Goal: Information Seeking & Learning: Learn about a topic

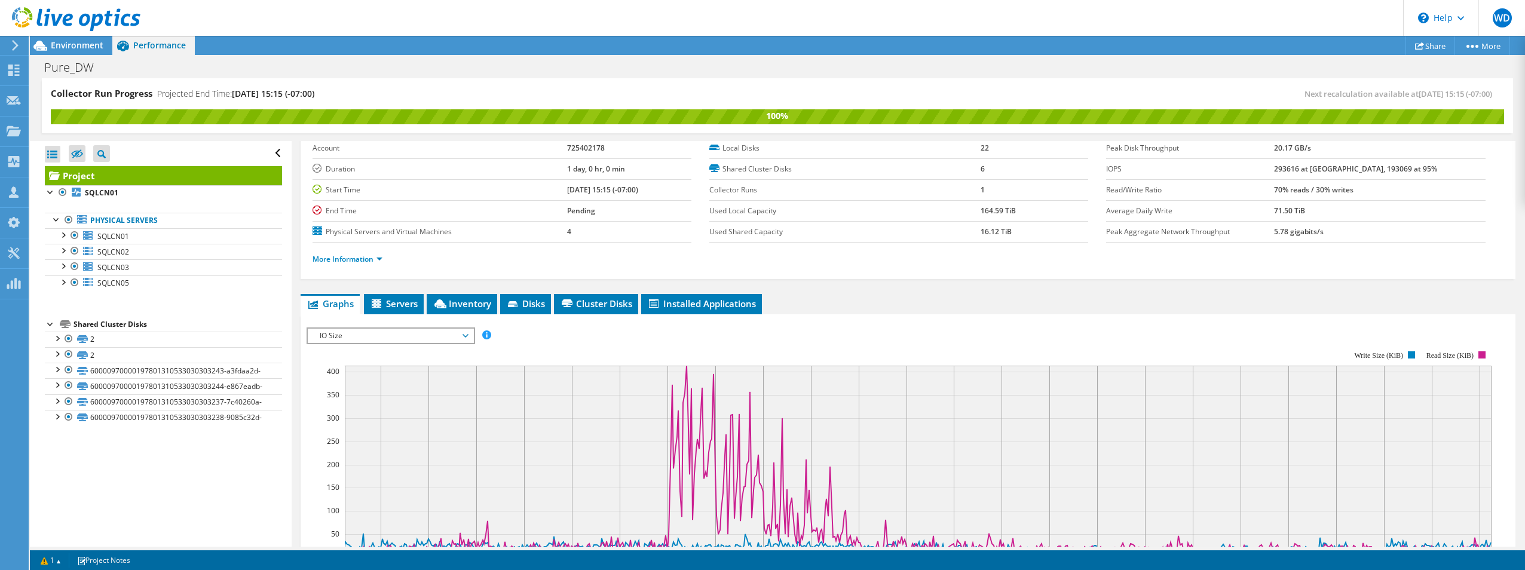
click at [876, 343] on rect at bounding box center [899, 454] width 1185 height 239
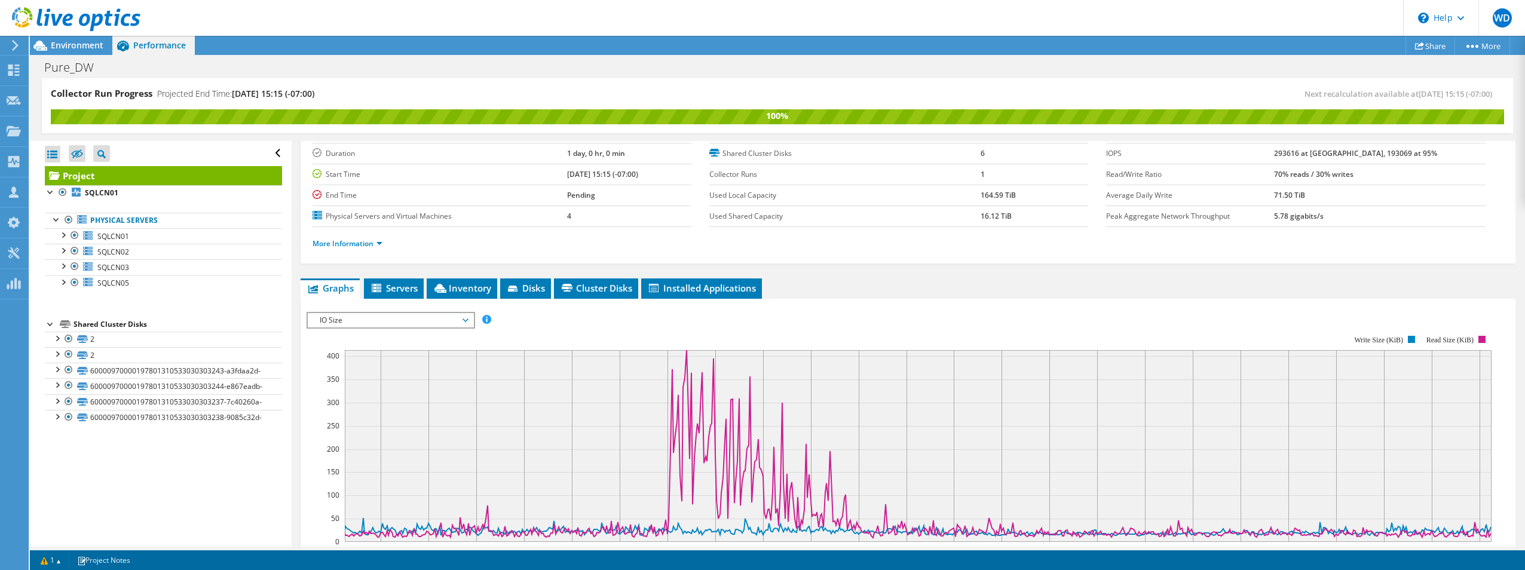
scroll to position [60, 0]
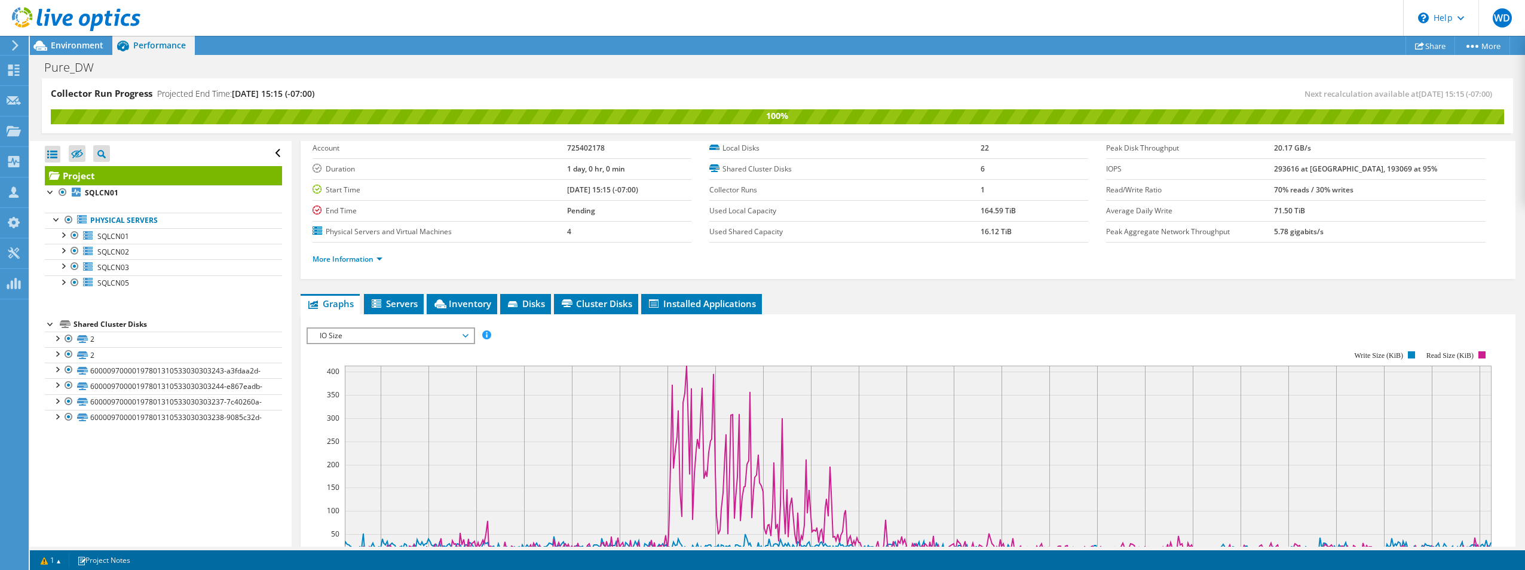
click at [345, 332] on span "IO Size" at bounding box center [391, 336] width 154 height 14
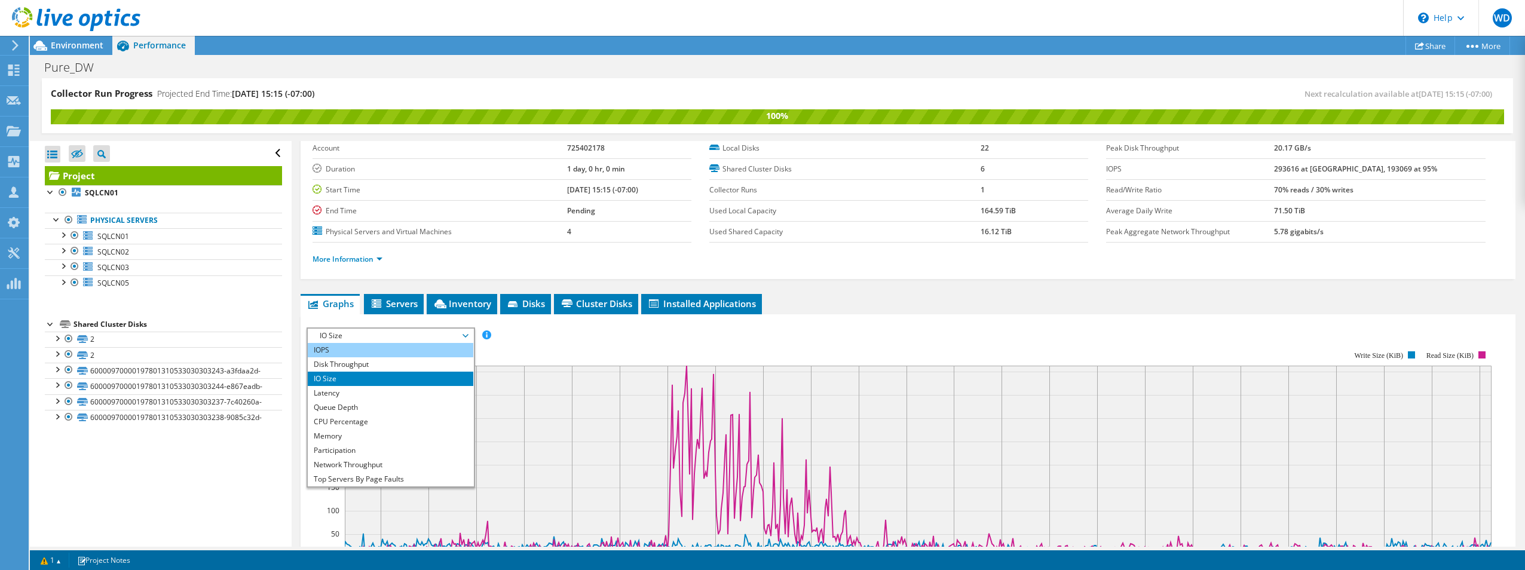
click at [363, 350] on li "IOPS" at bounding box center [391, 350] width 166 height 14
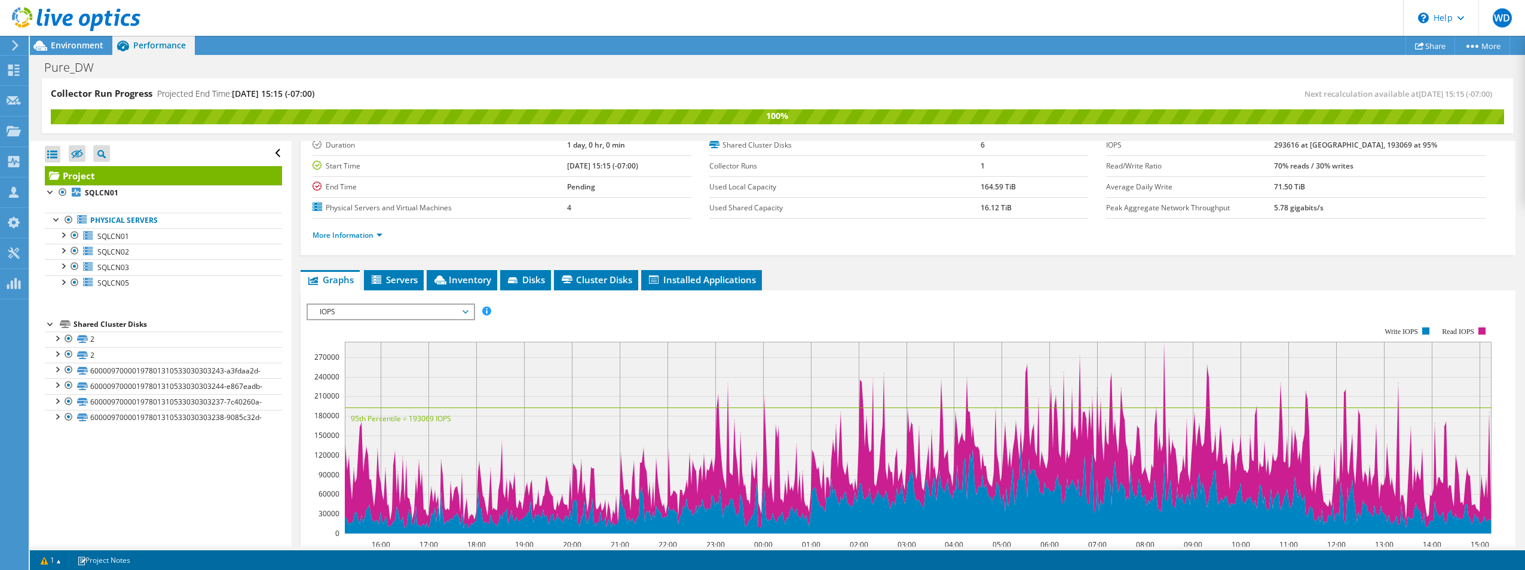
scroll to position [120, 0]
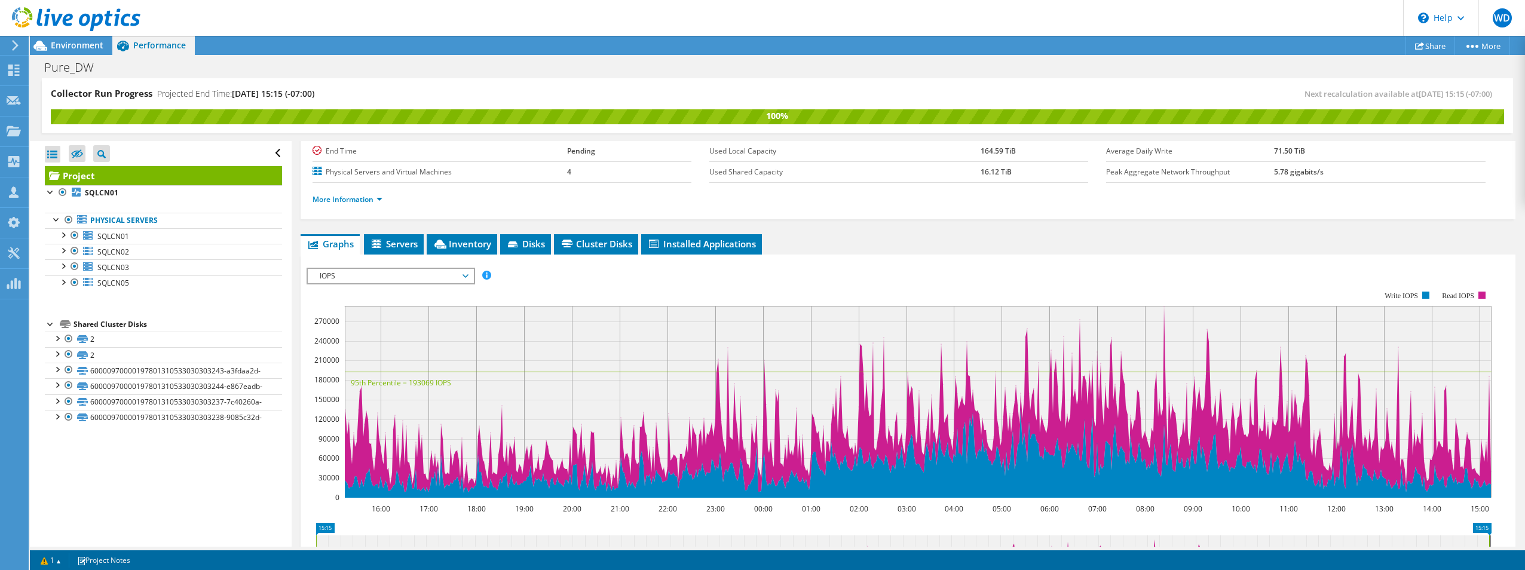
click at [461, 277] on span "IOPS" at bounding box center [391, 276] width 154 height 14
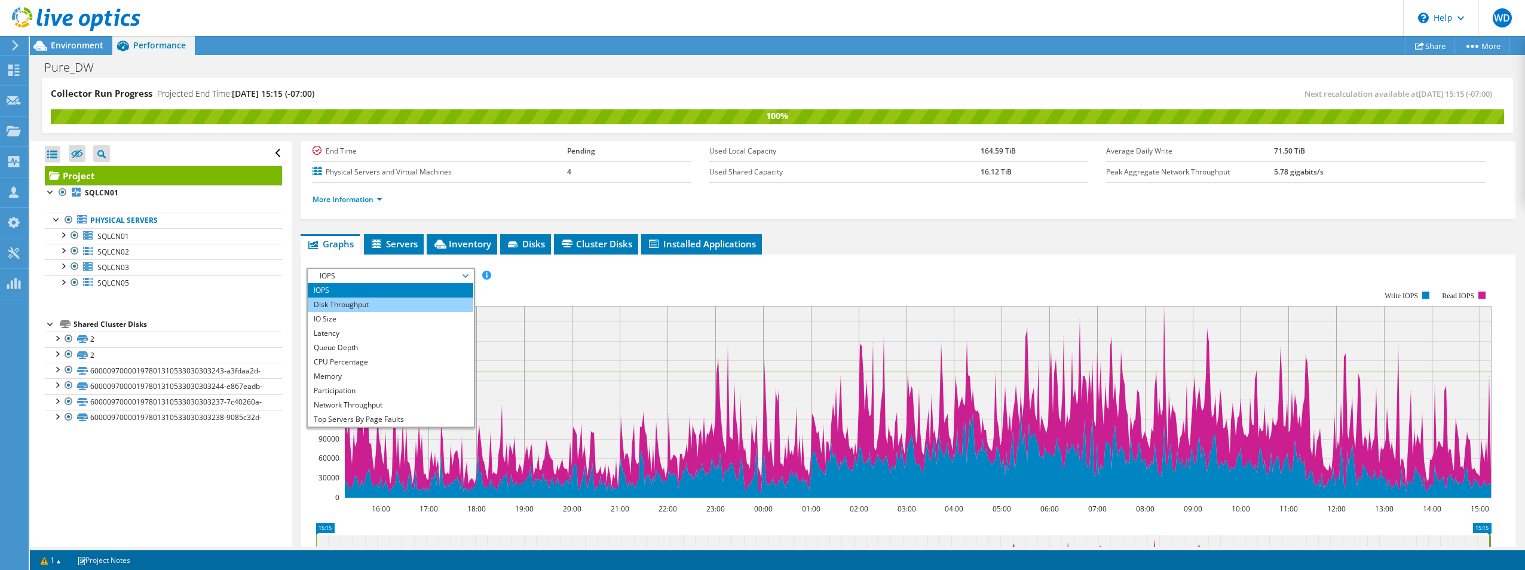
click at [428, 304] on li "Disk Throughput" at bounding box center [391, 305] width 166 height 14
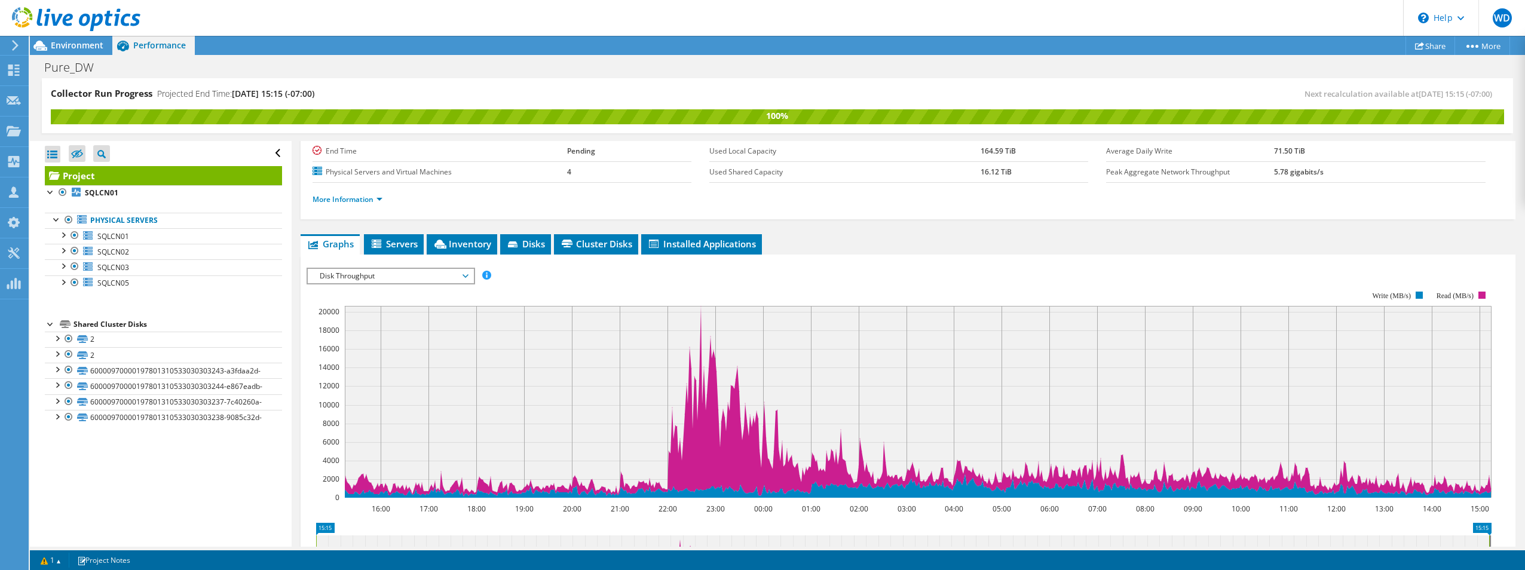
click at [336, 275] on span "Disk Throughput" at bounding box center [391, 276] width 154 height 14
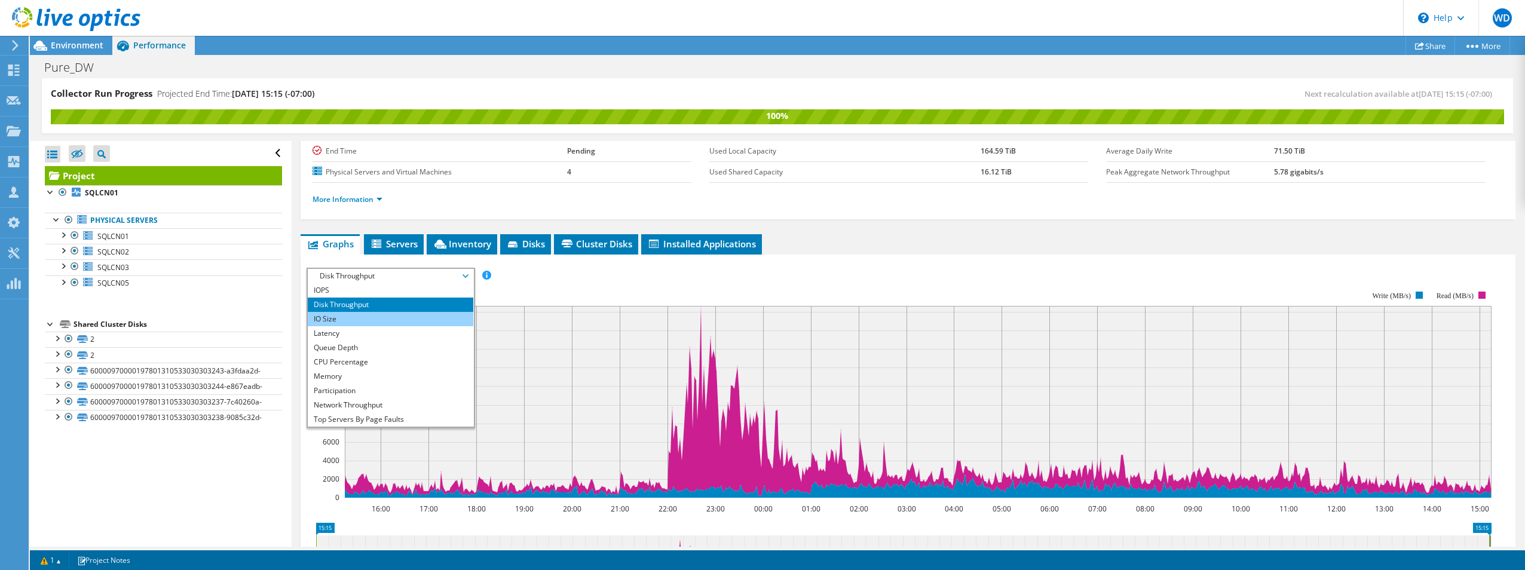
click at [341, 320] on li "IO Size" at bounding box center [391, 319] width 166 height 14
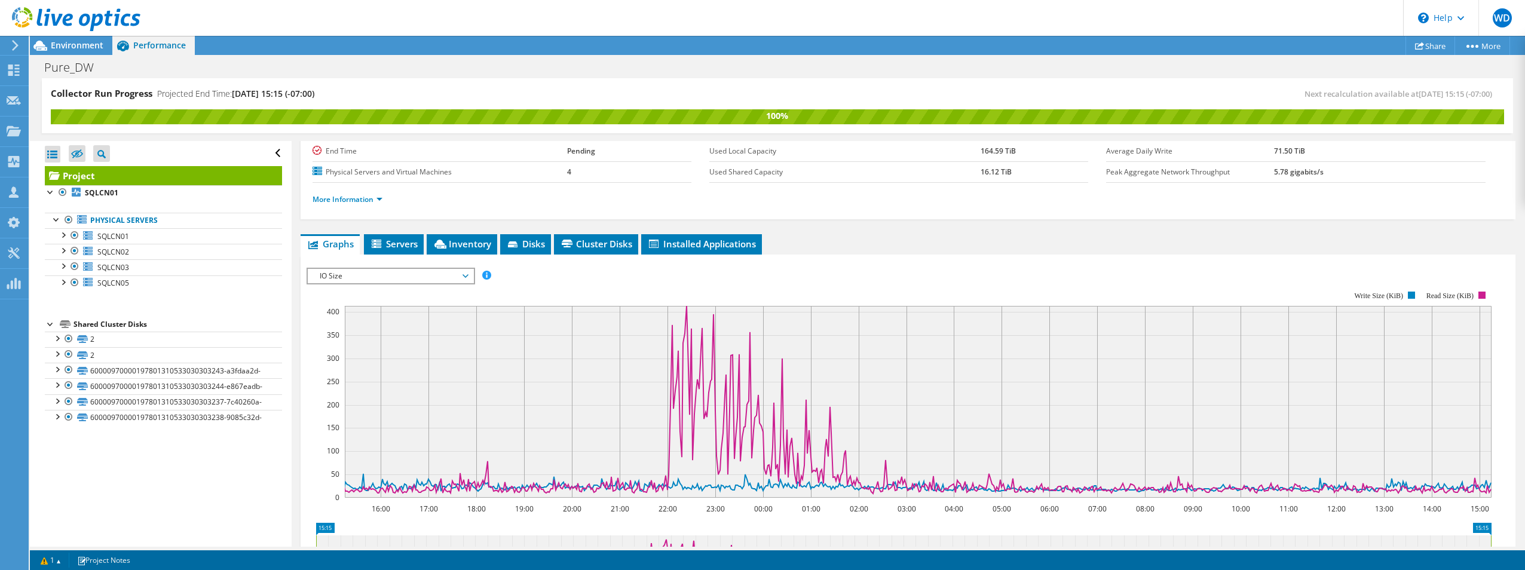
click at [461, 274] on span "IO Size" at bounding box center [391, 276] width 154 height 14
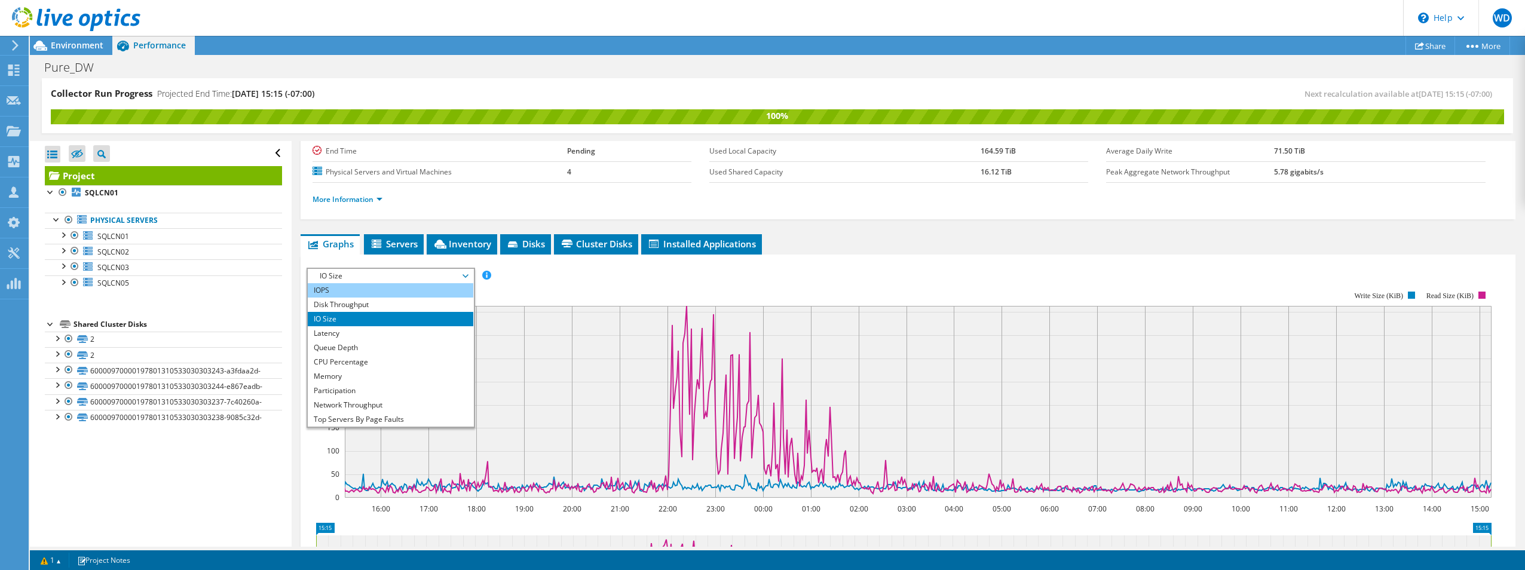
click at [416, 293] on li "IOPS" at bounding box center [391, 290] width 166 height 14
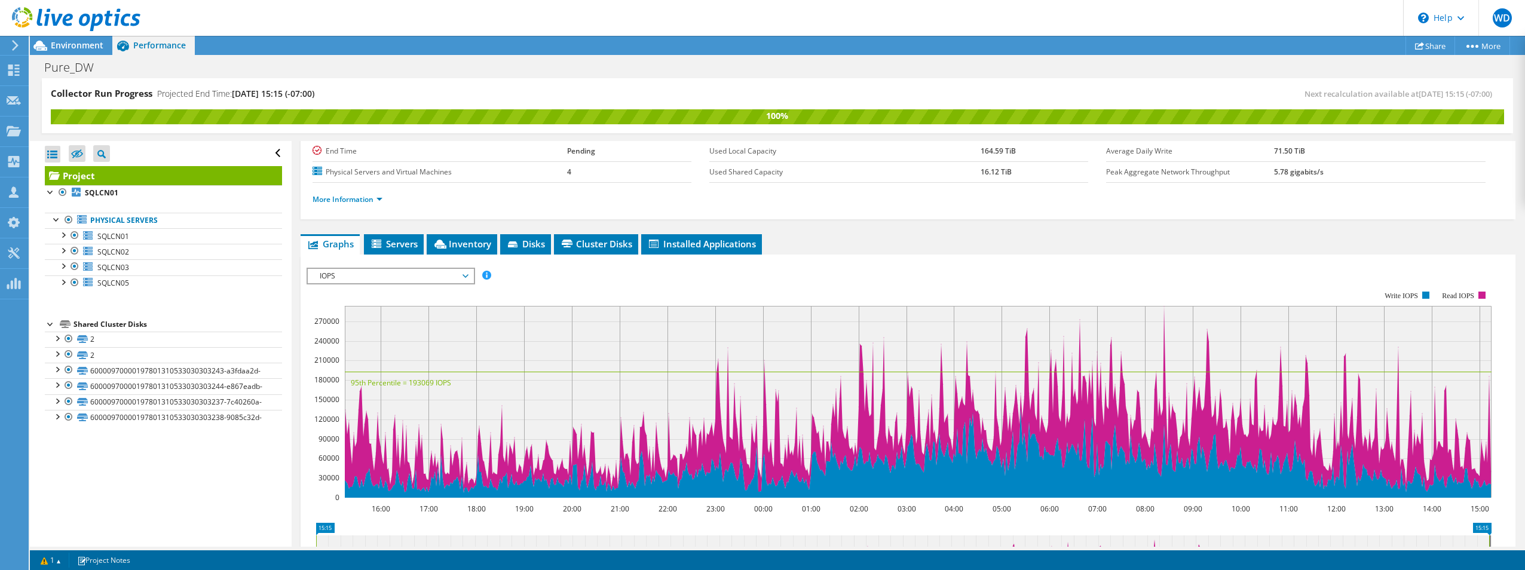
click at [402, 276] on span "IOPS" at bounding box center [391, 276] width 154 height 14
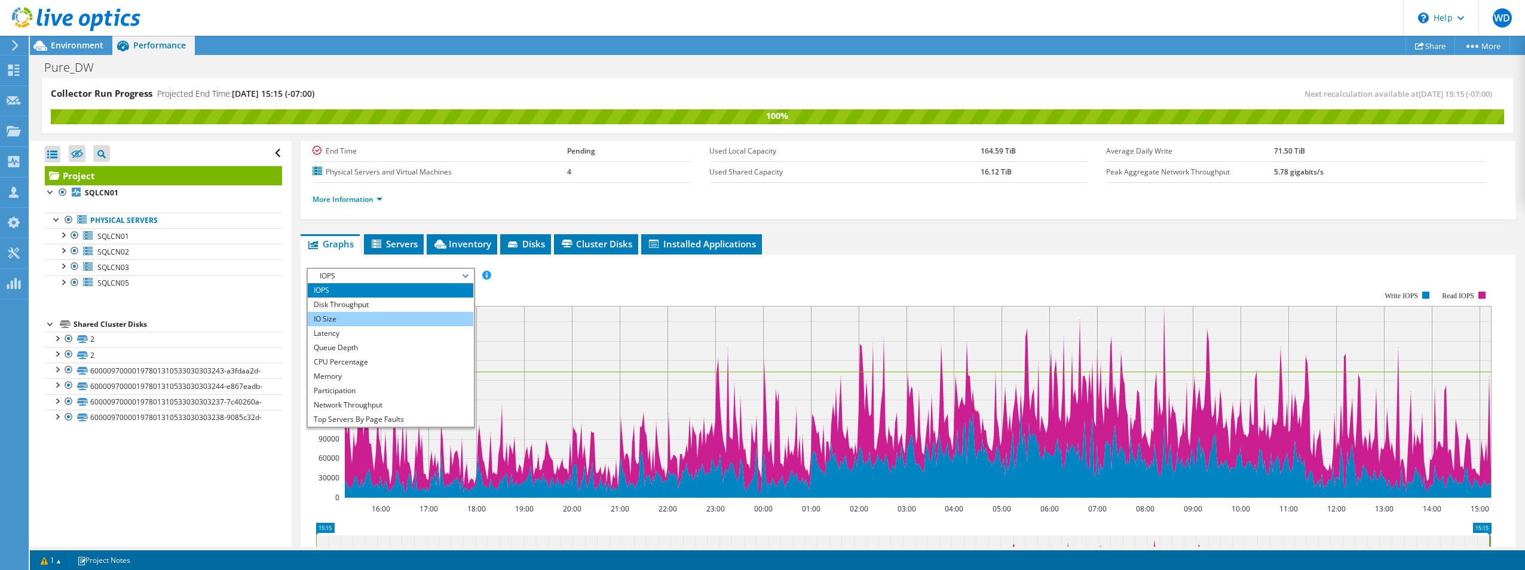
click at [391, 319] on li "IO Size" at bounding box center [391, 319] width 166 height 14
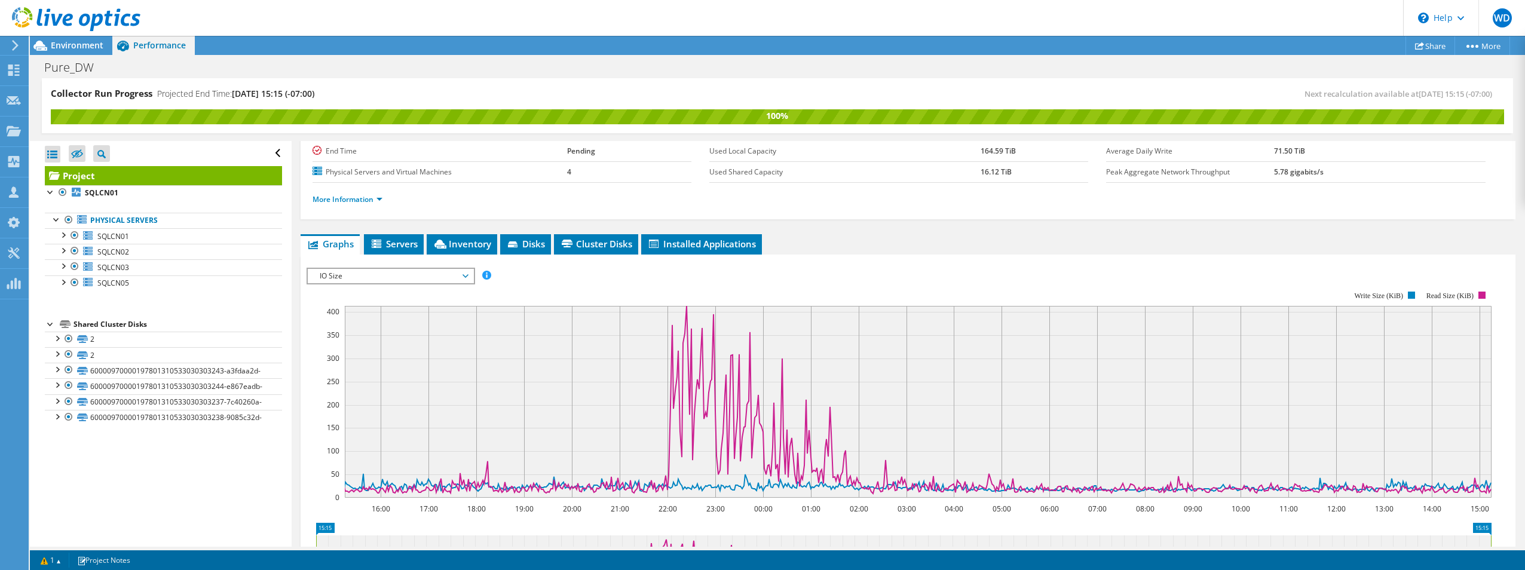
click at [464, 276] on span "IO Size" at bounding box center [391, 276] width 154 height 14
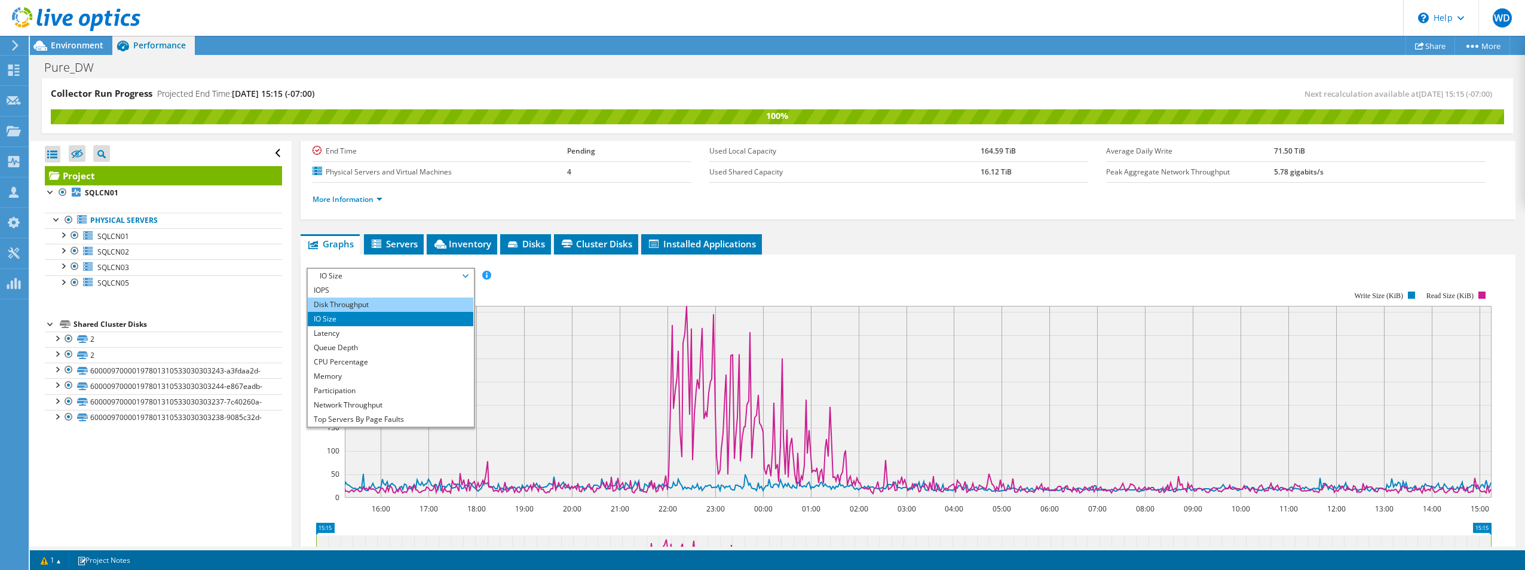
click at [443, 307] on li "Disk Throughput" at bounding box center [391, 305] width 166 height 14
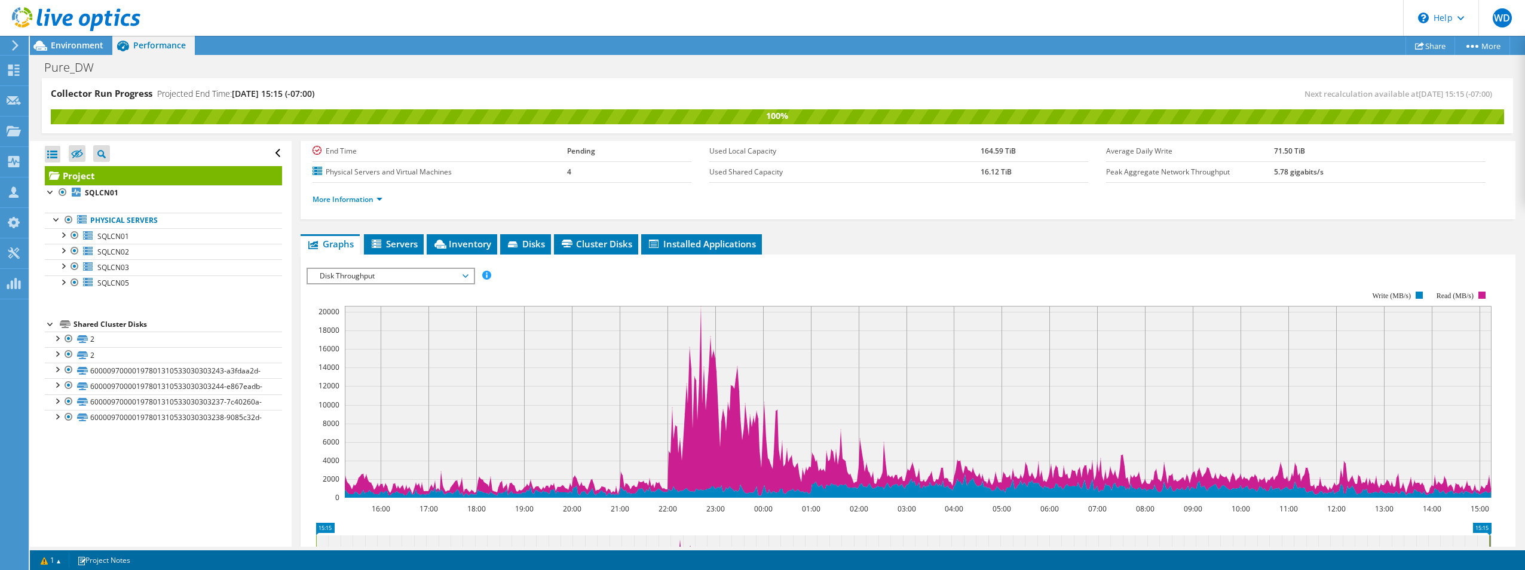
click at [675, 281] on rect at bounding box center [899, 394] width 1185 height 239
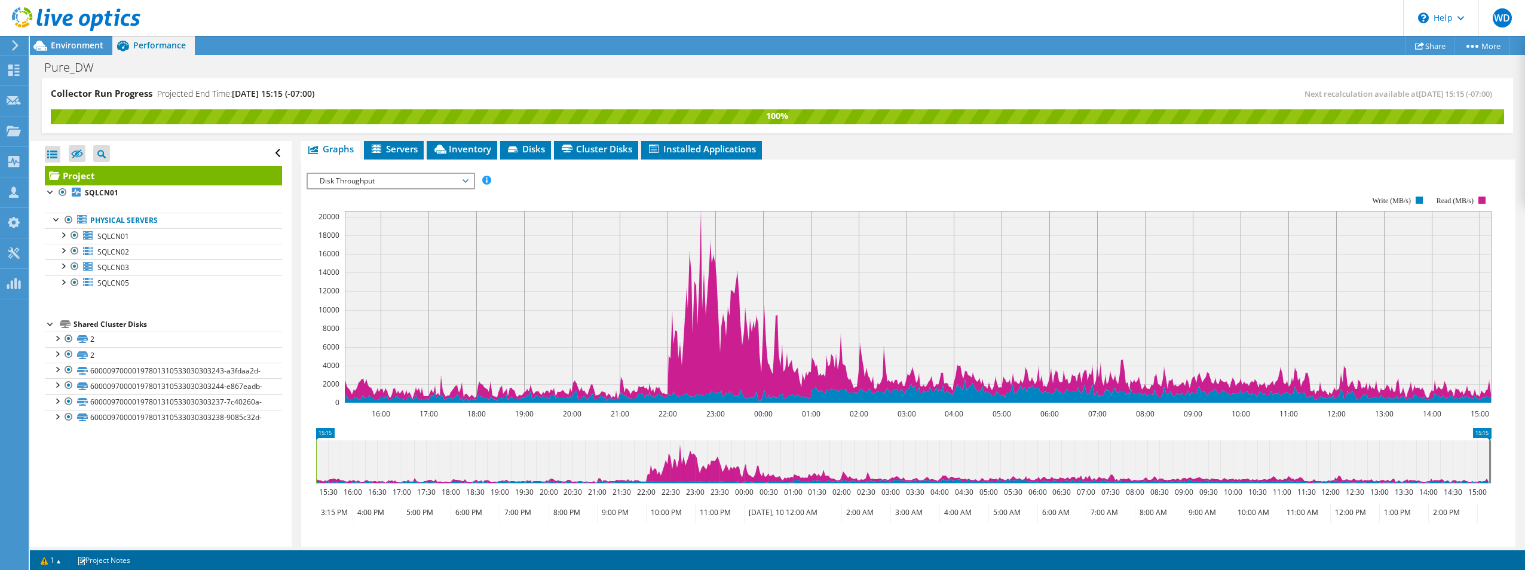
scroll to position [212, 0]
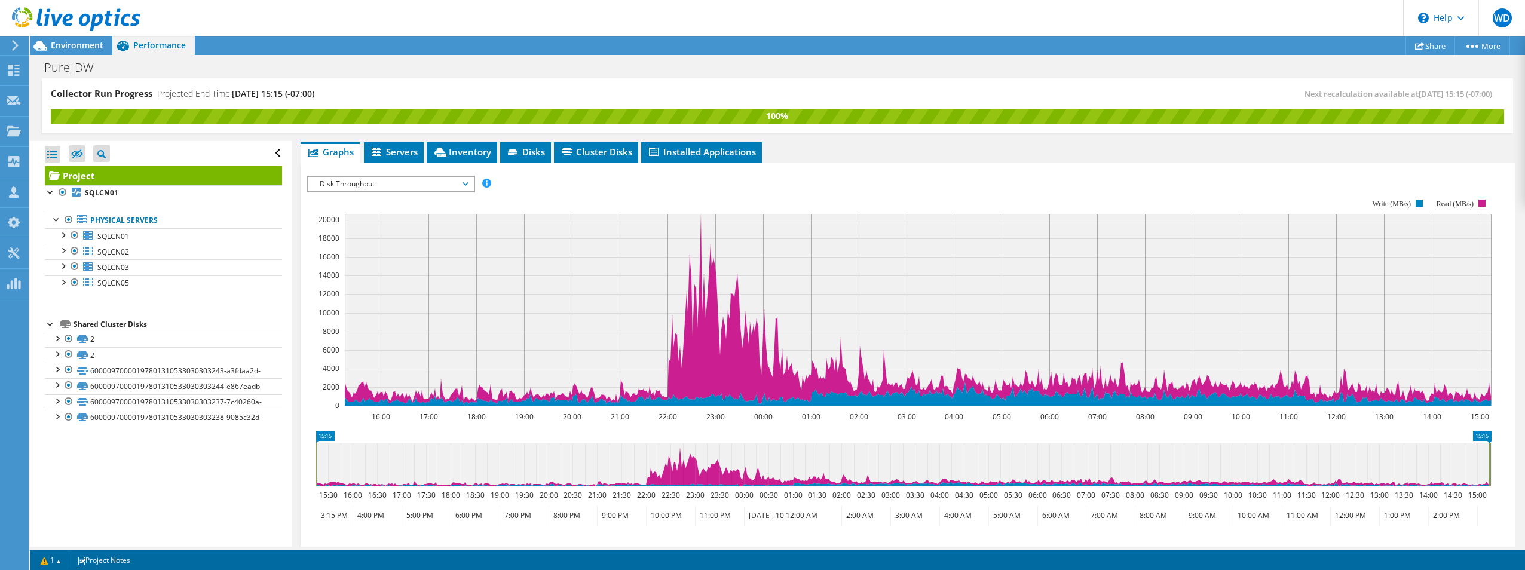
click at [561, 475] on icon at bounding box center [902, 464] width 1173 height 43
click at [692, 476] on icon at bounding box center [902, 464] width 1173 height 43
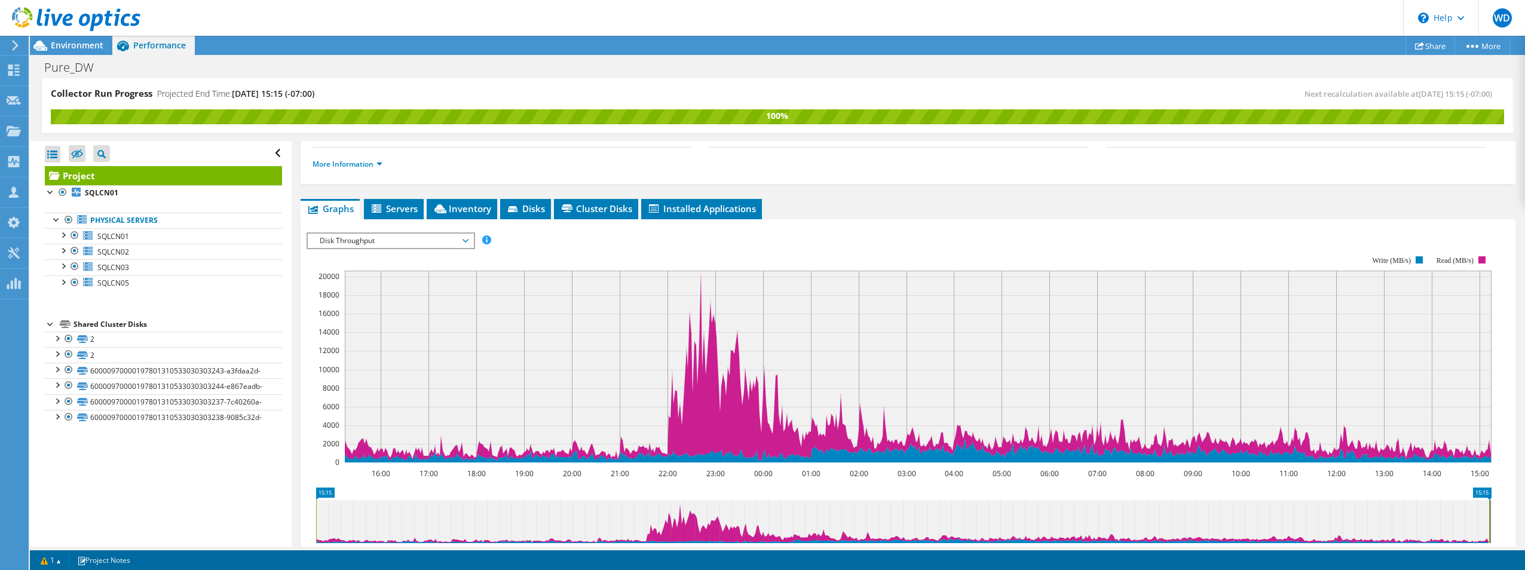
scroll to position [179, 0]
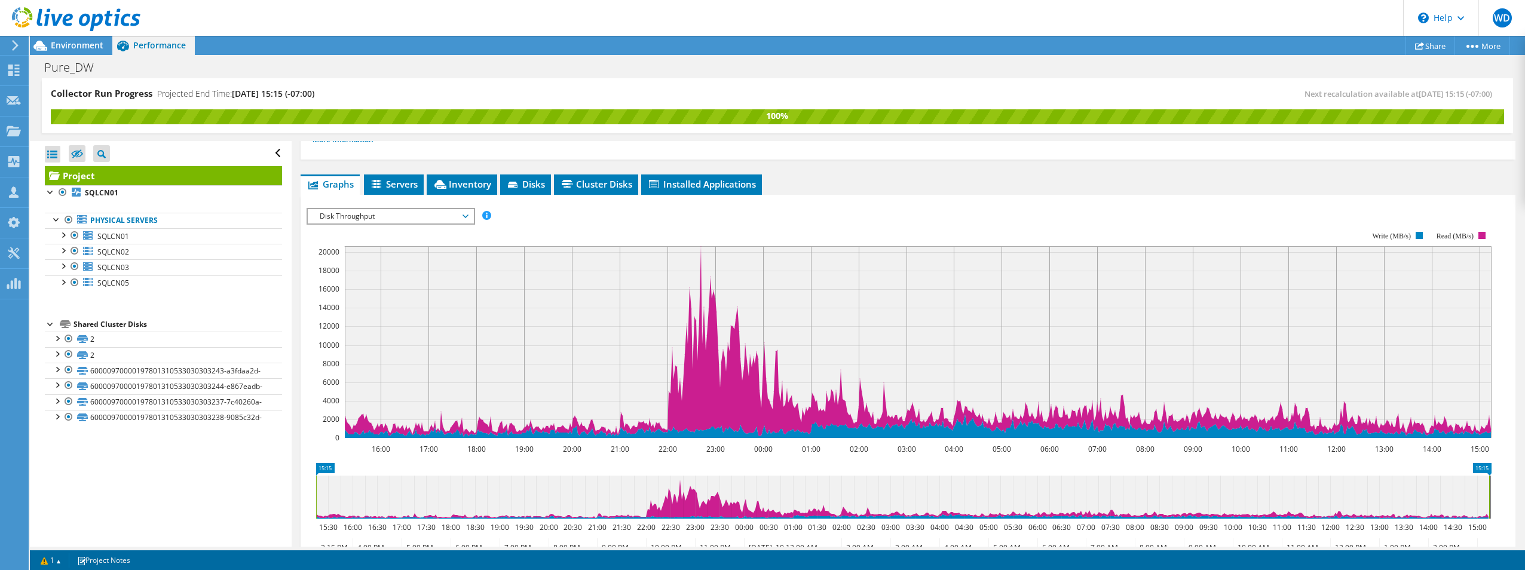
click at [767, 231] on rect at bounding box center [899, 334] width 1185 height 239
click at [1115, 211] on div "IOPS Disk Throughput IO Size Latency Queue Depth CPU Percentage Memory Page Fau…" at bounding box center [908, 216] width 1203 height 16
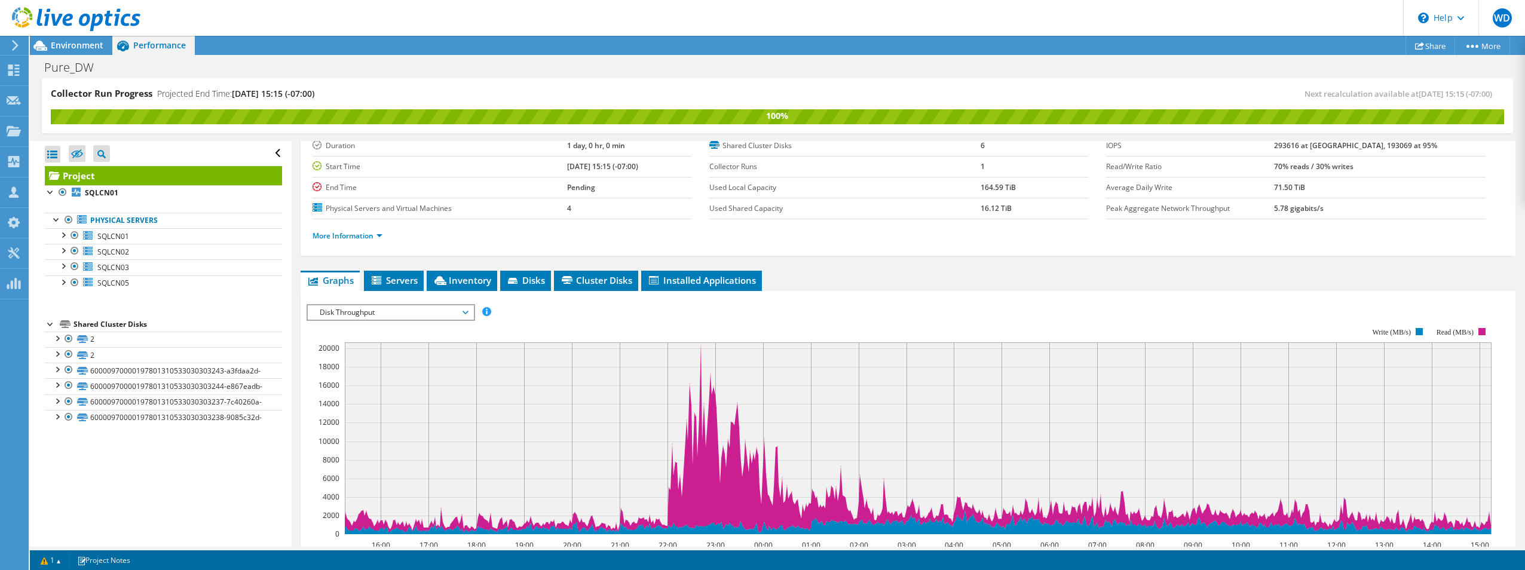
scroll to position [0, 0]
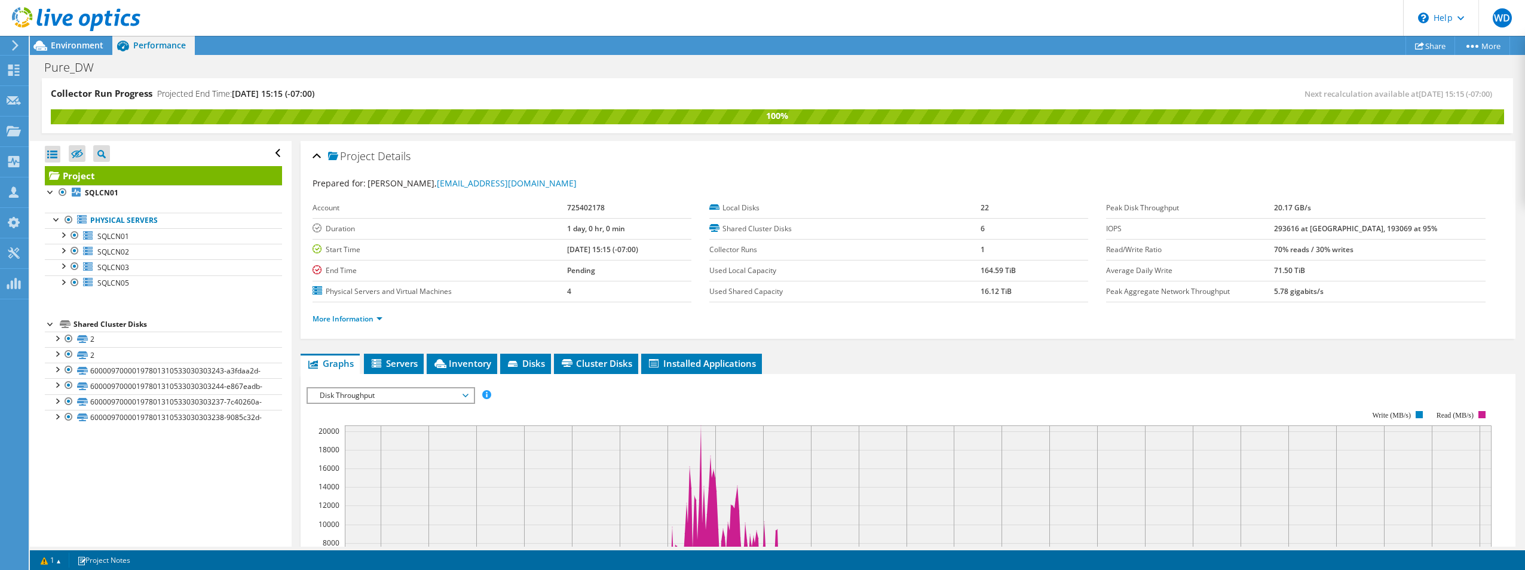
click at [953, 404] on rect at bounding box center [899, 513] width 1185 height 239
click at [88, 43] on span "Environment" at bounding box center [77, 44] width 53 height 11
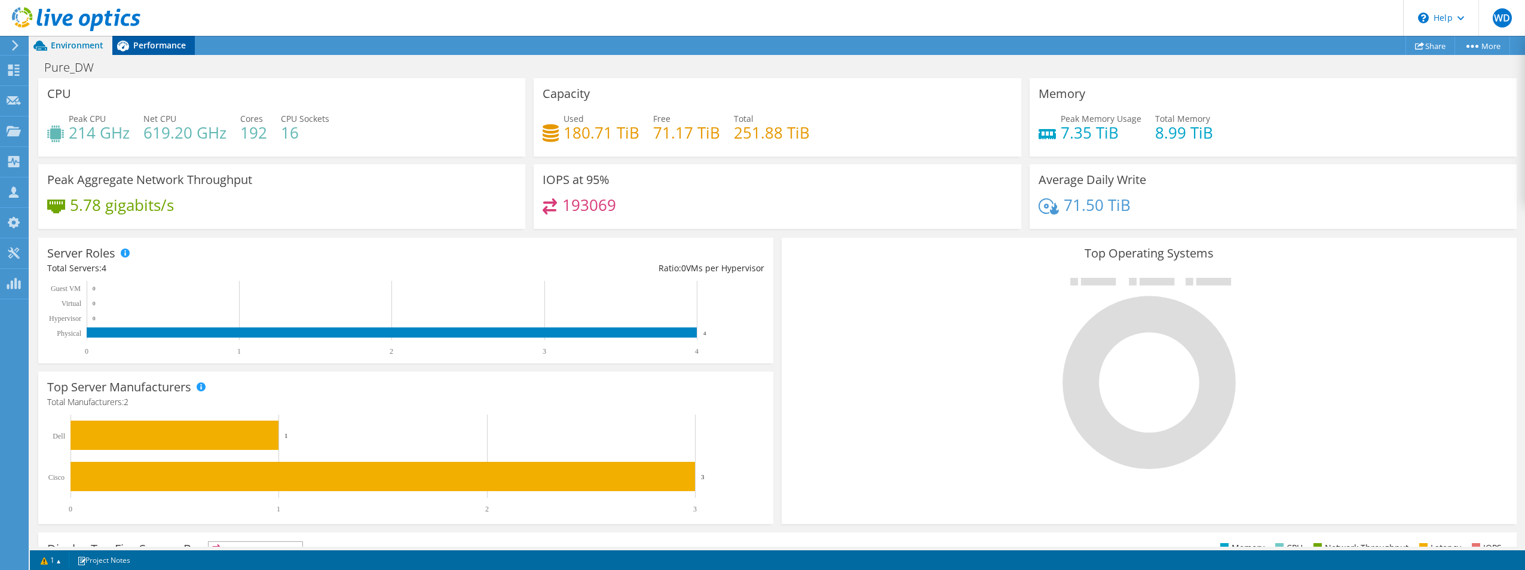
click at [137, 45] on span "Performance" at bounding box center [159, 44] width 53 height 11
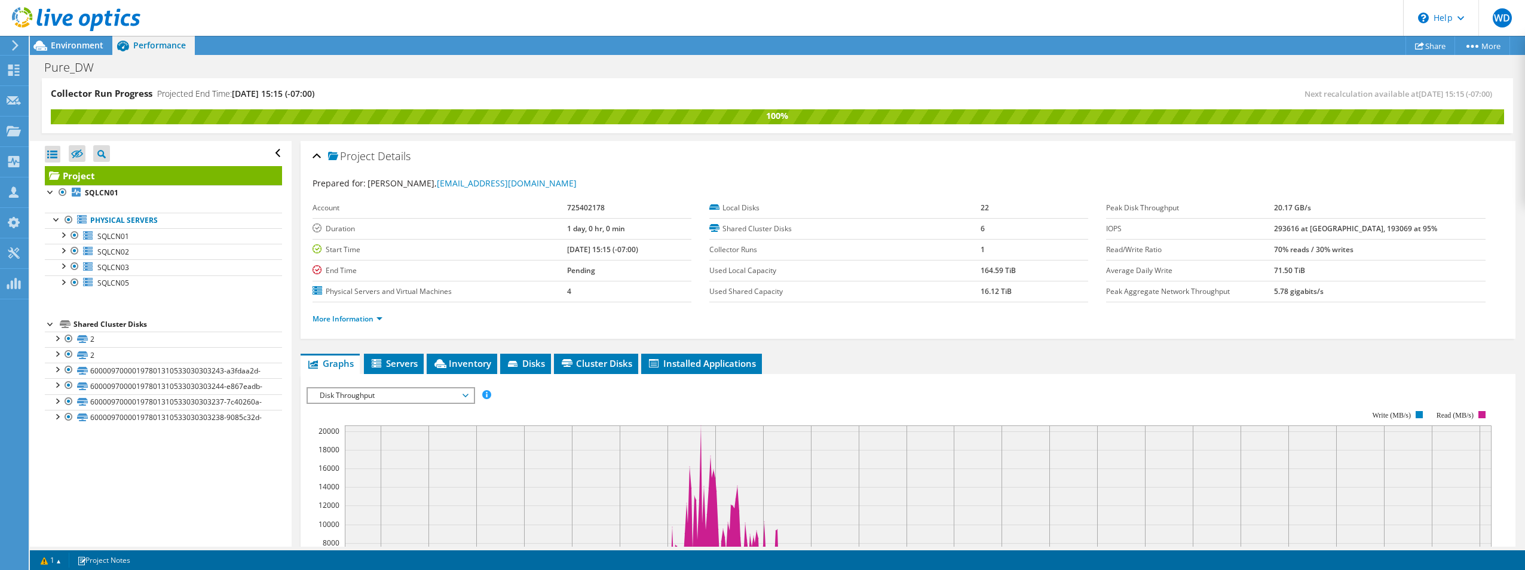
click at [360, 313] on li "More Information" at bounding box center [351, 319] width 77 height 13
click at [360, 317] on link "More Information" at bounding box center [348, 319] width 70 height 10
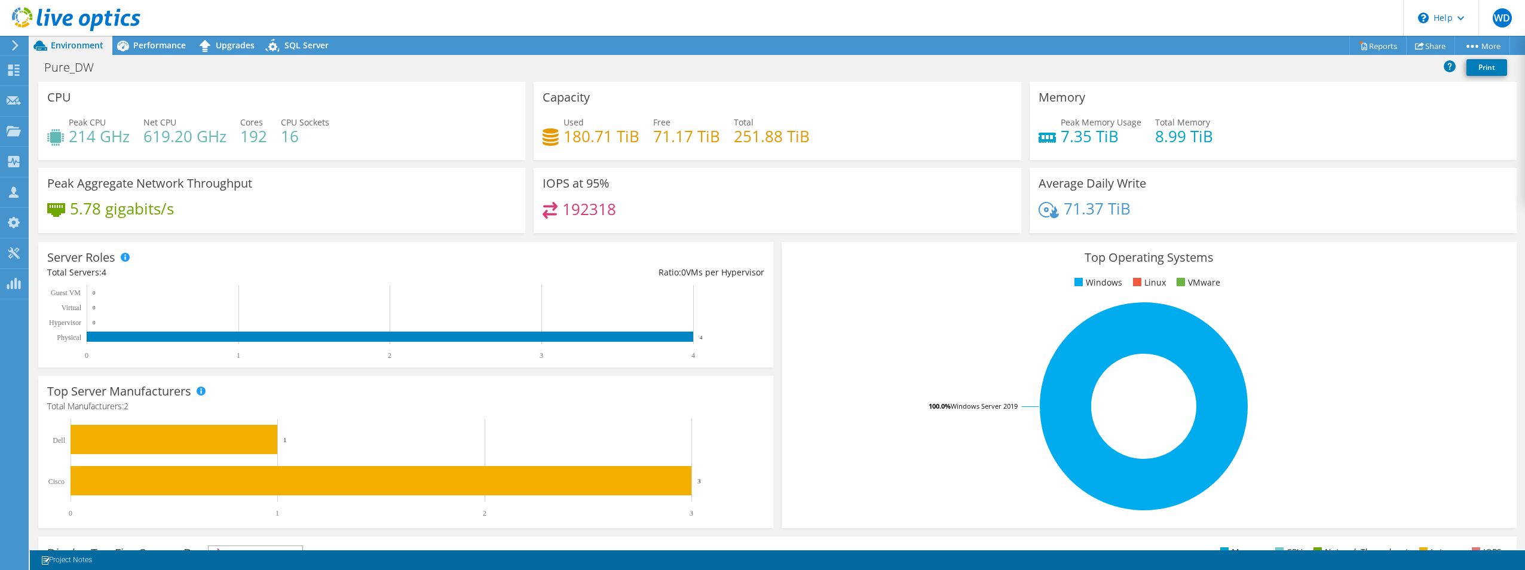
click at [527, 3] on header "WD Partner Team Member warren deahl warren.deahl@microage.com MicroAge.com My P…" at bounding box center [762, 18] width 1525 height 36
click at [350, 18] on header "WD Partner Team Member warren deahl warren.deahl@microage.com MicroAge.com My P…" at bounding box center [762, 18] width 1525 height 36
click at [393, 21] on header "WD Partner Team Member warren deahl warren.deahl@microage.com MicroAge.com My P…" at bounding box center [762, 18] width 1525 height 36
click at [321, 17] on header "WD Partner Team Member warren deahl warren.deahl@microage.com MicroAge.com My P…" at bounding box center [762, 18] width 1525 height 36
click at [149, 41] on span "Performance" at bounding box center [159, 44] width 53 height 11
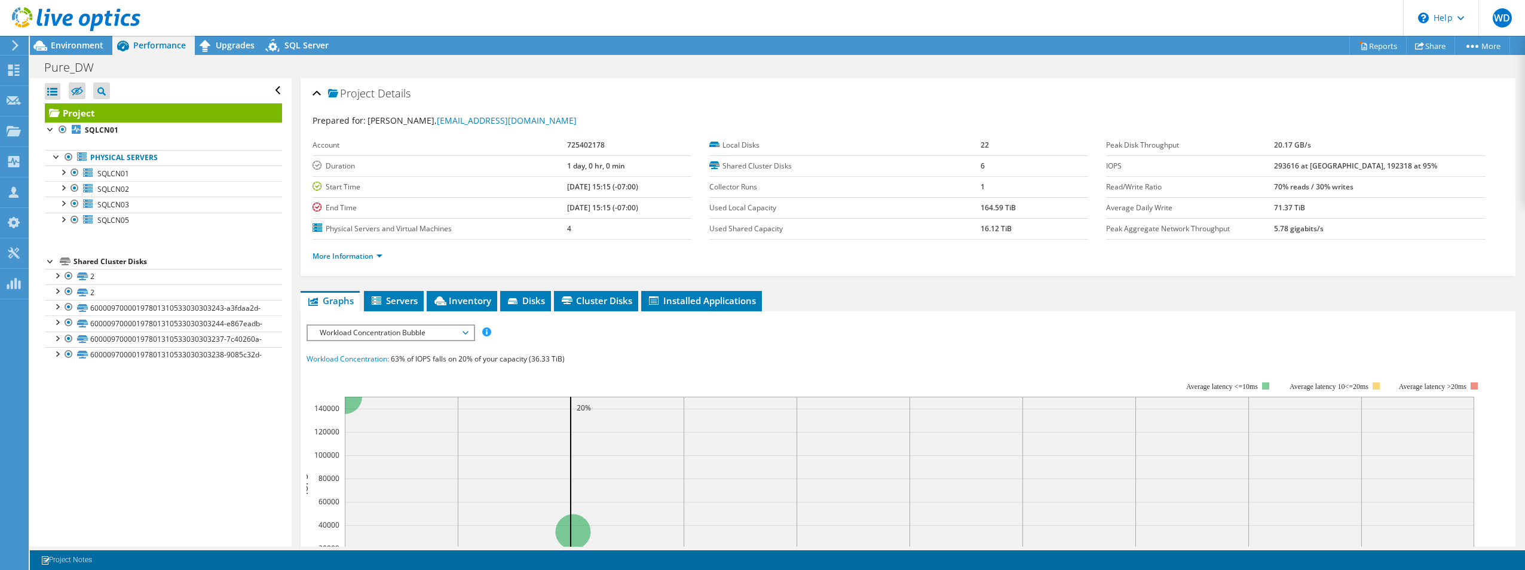
drag, startPoint x: 833, startPoint y: 2, endPoint x: 431, endPoint y: 18, distance: 402.5
click at [431, 18] on header "WD Partner Team Member warren deahl warren.deahl@microage.com MicroAge.com My P…" at bounding box center [762, 18] width 1525 height 36
click at [241, 459] on div "Open All Close All Hide Excluded Nodes Project Tree Filter" at bounding box center [160, 312] width 261 height 469
click at [92, 30] on use at bounding box center [76, 19] width 128 height 24
click at [81, 42] on span "Environment" at bounding box center [77, 44] width 53 height 11
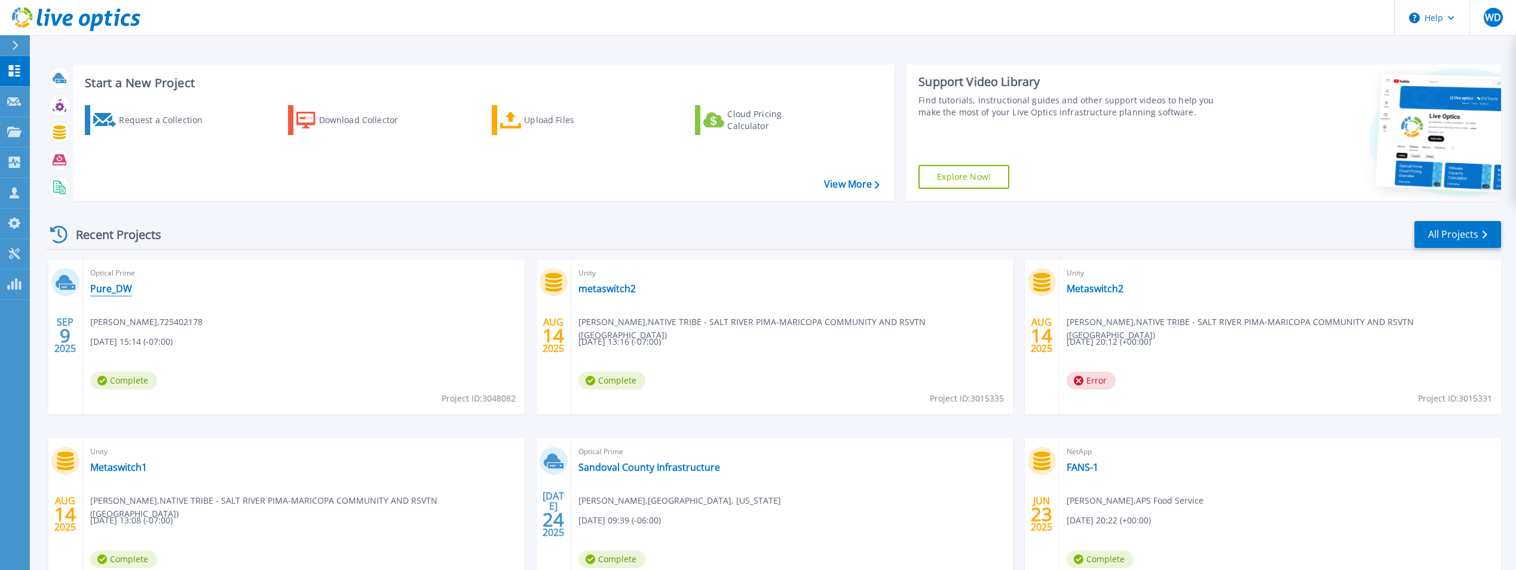
click at [119, 292] on link "Pure_DW" at bounding box center [111, 289] width 42 height 12
